Goal: Book appointment/travel/reservation

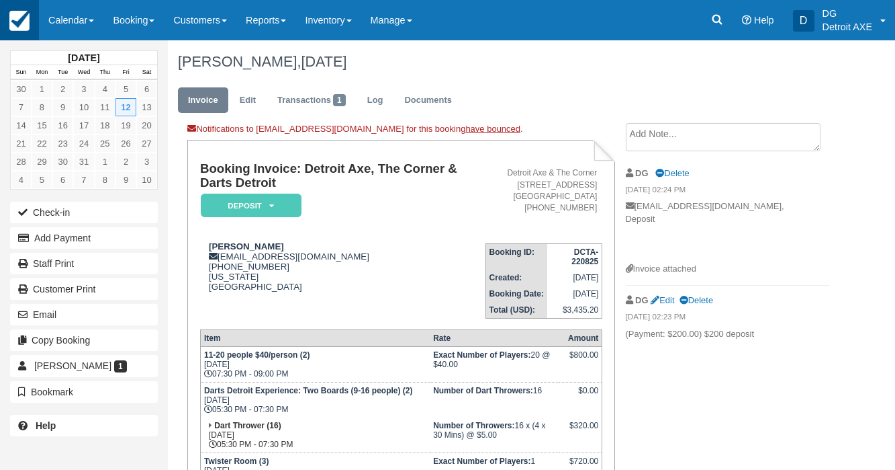
scroll to position [154, 0]
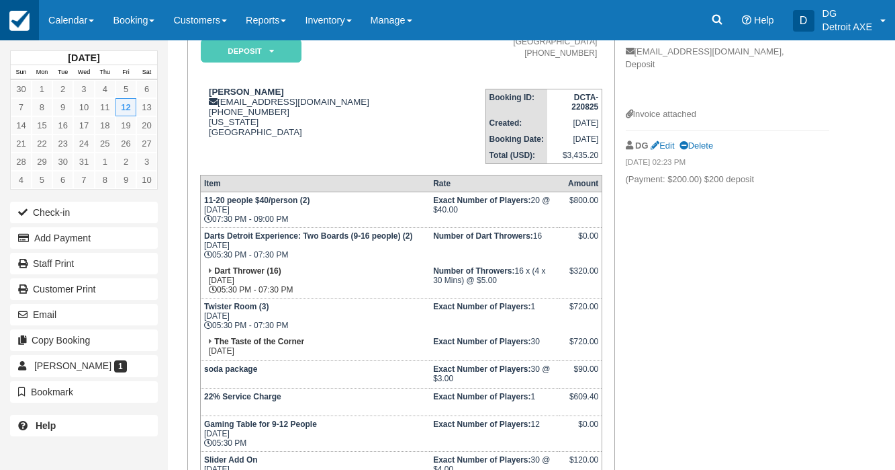
click at [18, 23] on img at bounding box center [19, 21] width 20 height 20
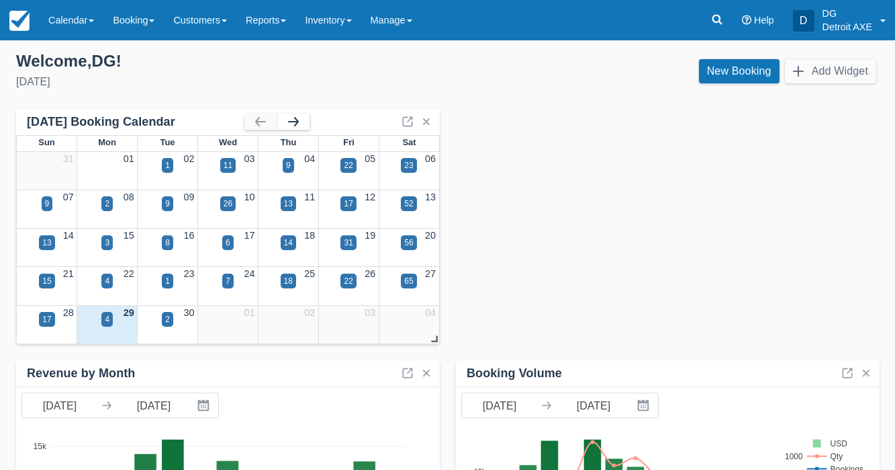
click at [295, 123] on button "button" at bounding box center [293, 122] width 32 height 16
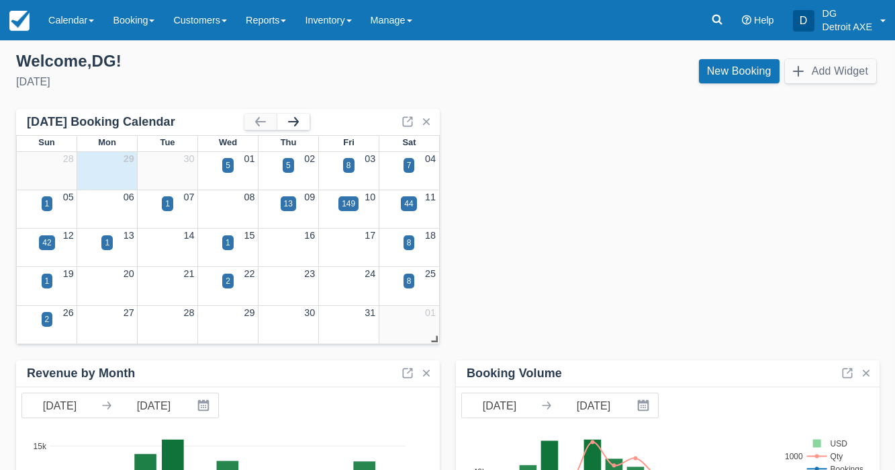
click at [295, 122] on button "button" at bounding box center [293, 122] width 32 height 16
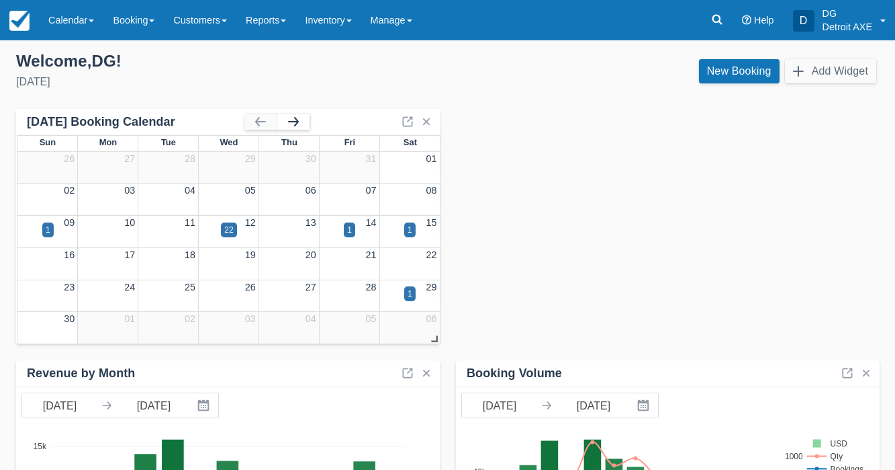
click at [295, 122] on button "button" at bounding box center [293, 122] width 32 height 16
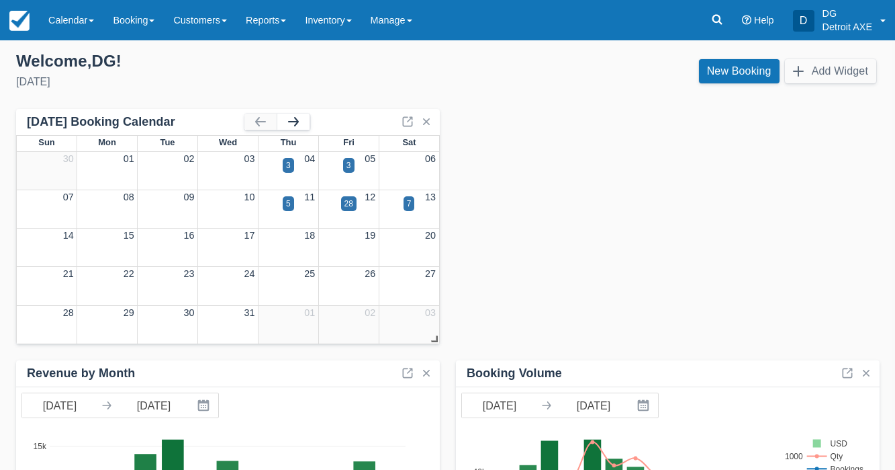
click at [295, 122] on button "button" at bounding box center [293, 122] width 32 height 16
click at [298, 121] on button "button" at bounding box center [293, 122] width 32 height 16
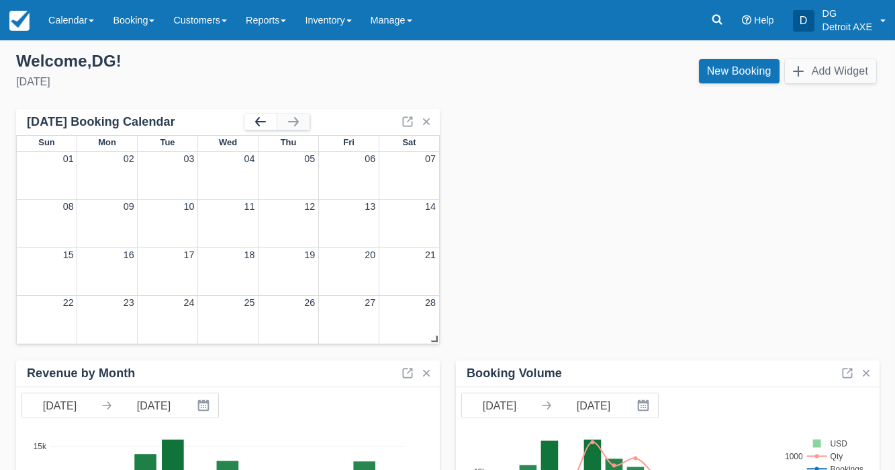
click at [260, 117] on button "button" at bounding box center [260, 122] width 32 height 16
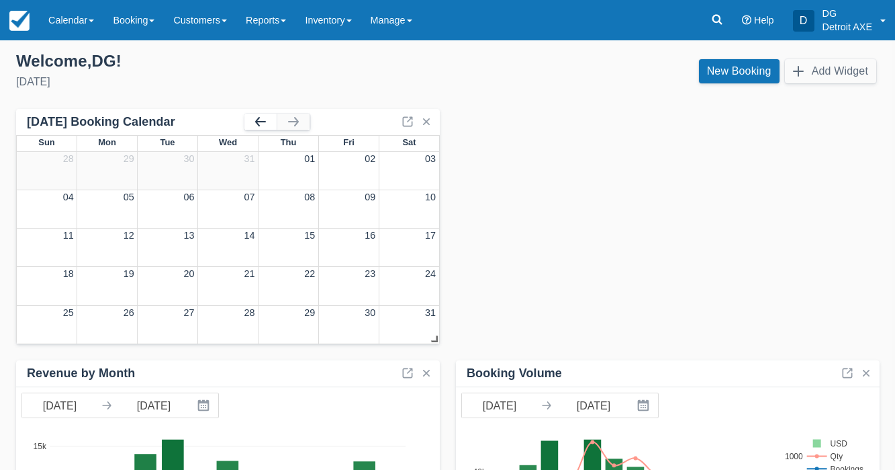
click at [259, 119] on button "button" at bounding box center [260, 122] width 32 height 16
click at [348, 199] on div "28" at bounding box center [349, 203] width 9 height 12
click at [348, 196] on div "28" at bounding box center [348, 203] width 15 height 15
click at [353, 202] on div "28" at bounding box center [349, 203] width 9 height 12
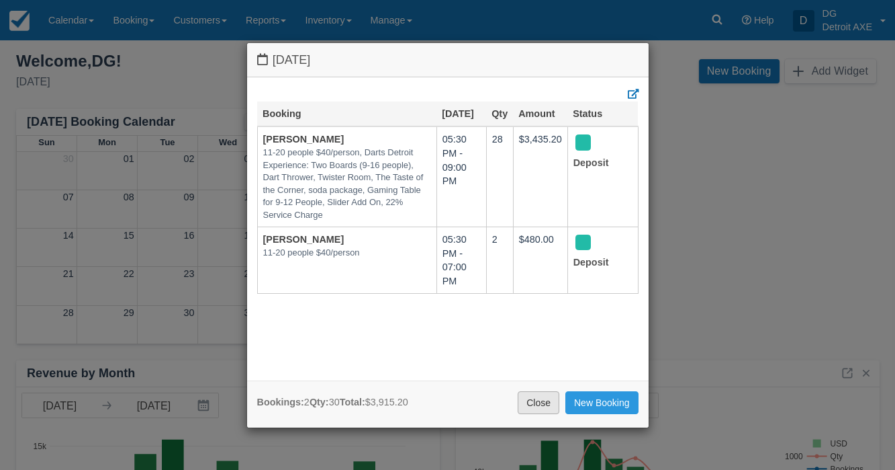
click at [529, 394] on link "Close" at bounding box center [539, 402] width 42 height 23
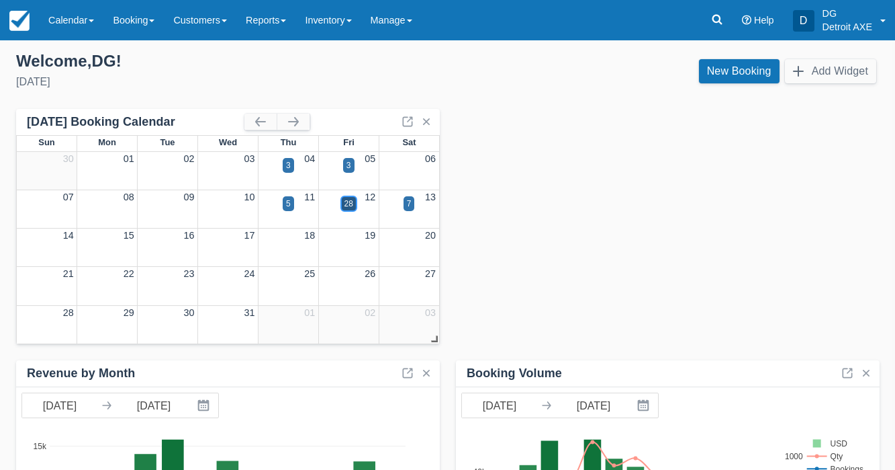
click at [347, 199] on div "28" at bounding box center [349, 203] width 9 height 12
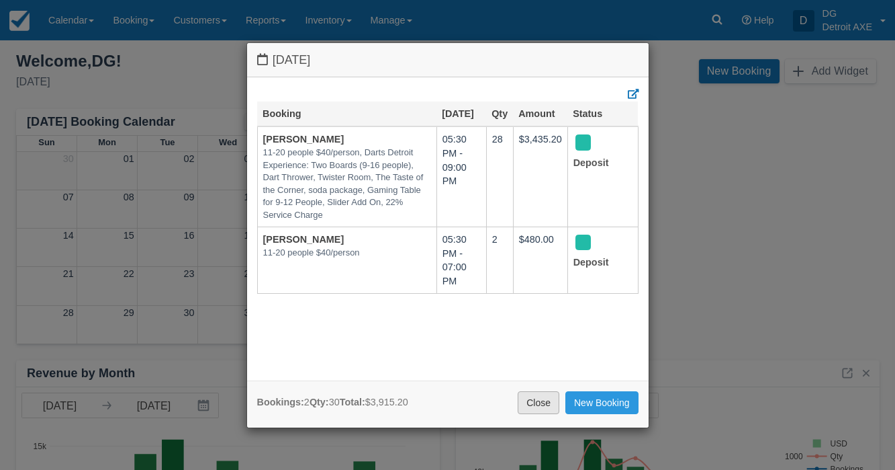
click at [535, 394] on link "Close" at bounding box center [539, 402] width 42 height 23
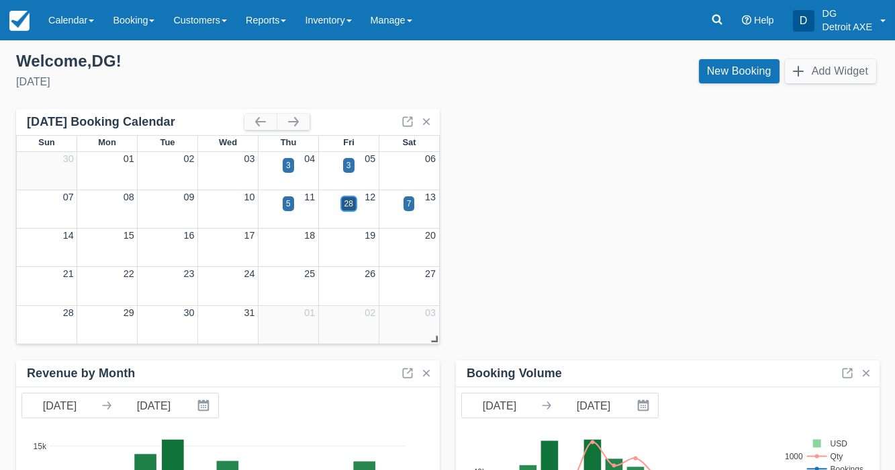
click at [345, 203] on div "28" at bounding box center [349, 203] width 9 height 12
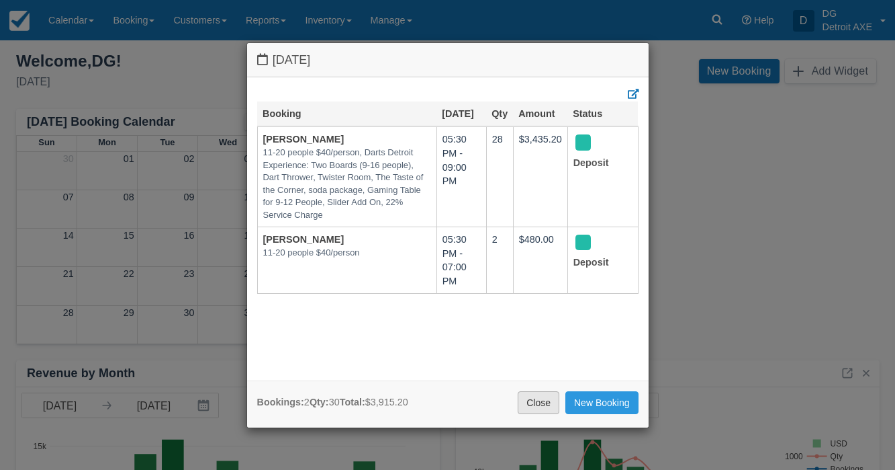
click at [539, 404] on link "Close" at bounding box center [539, 402] width 42 height 23
